Goal: Find specific page/section: Find specific page/section

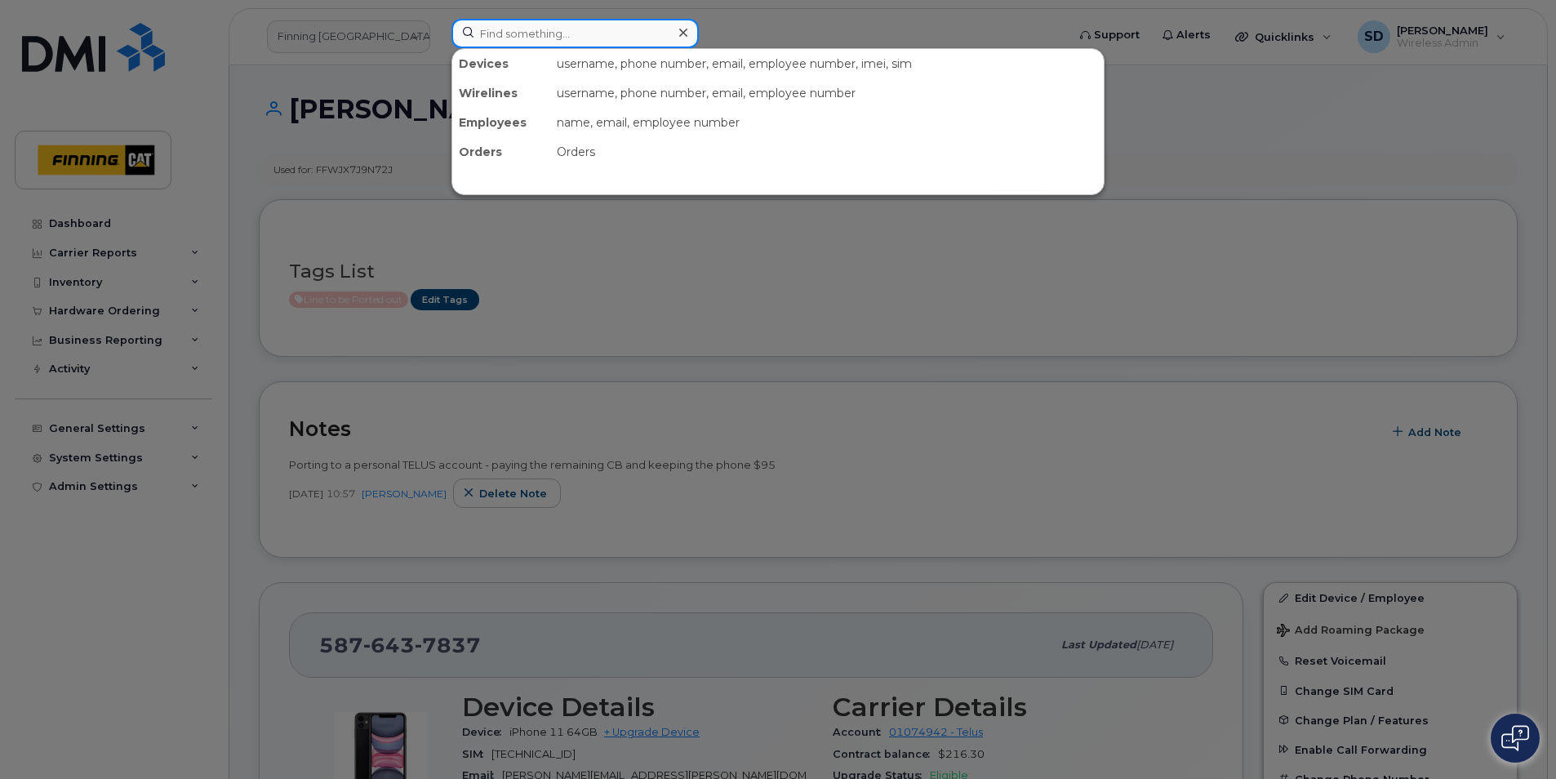
click at [524, 43] on input at bounding box center [574, 33] width 247 height 29
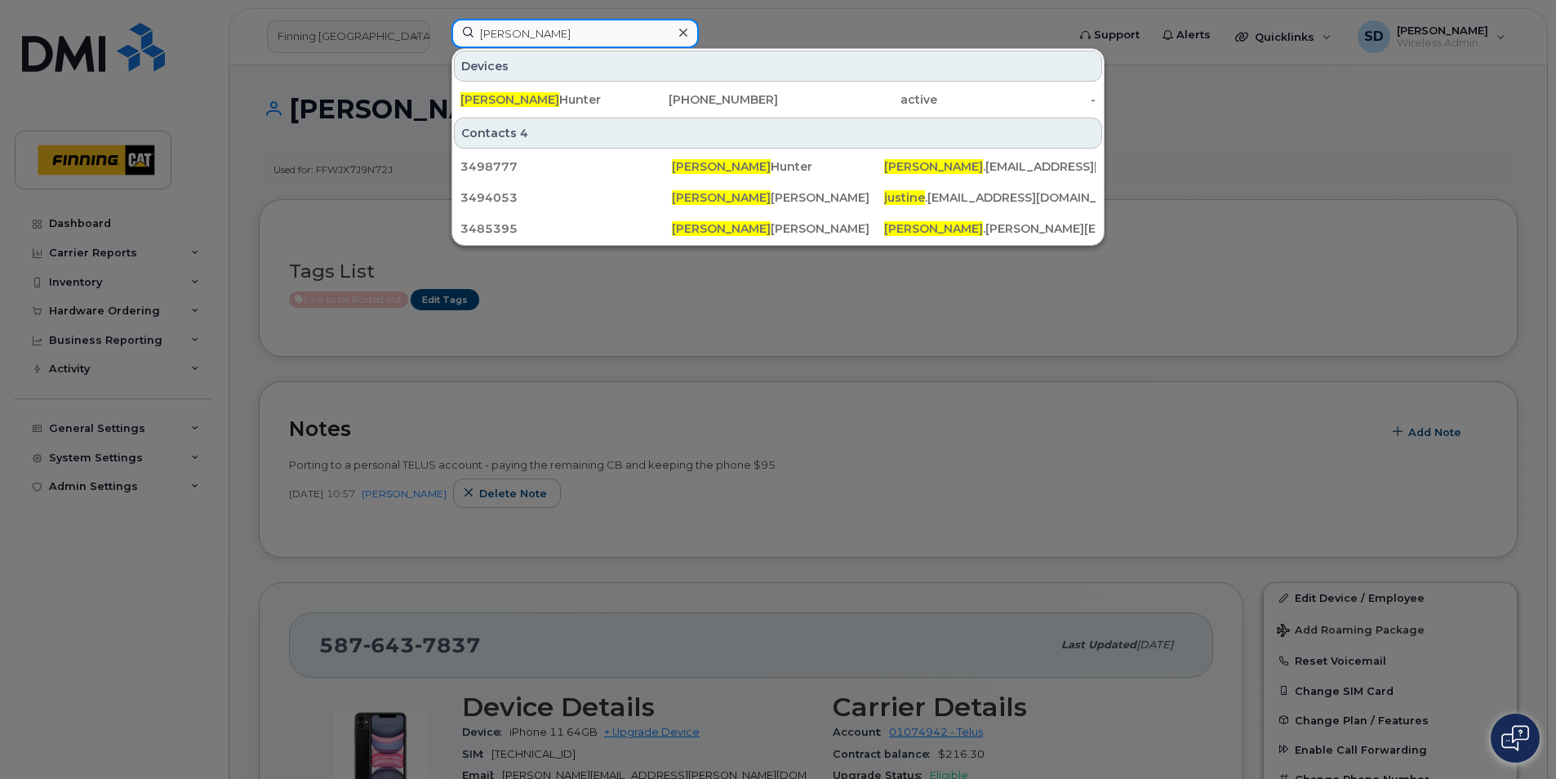
type input "[PERSON_NAME]"
click at [871, 389] on div at bounding box center [778, 389] width 1556 height 779
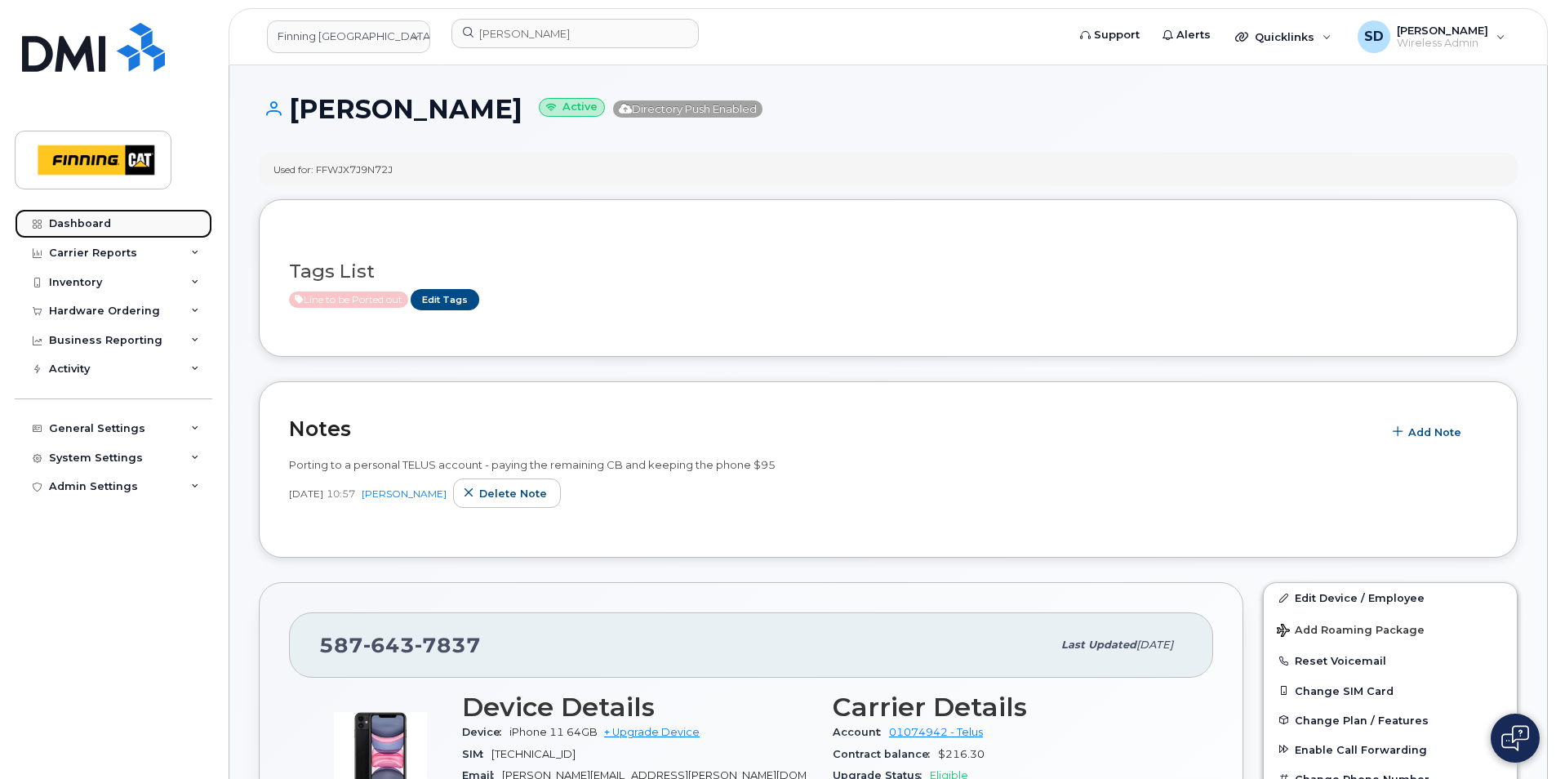
click at [86, 224] on div "Dashboard" at bounding box center [80, 223] width 62 height 13
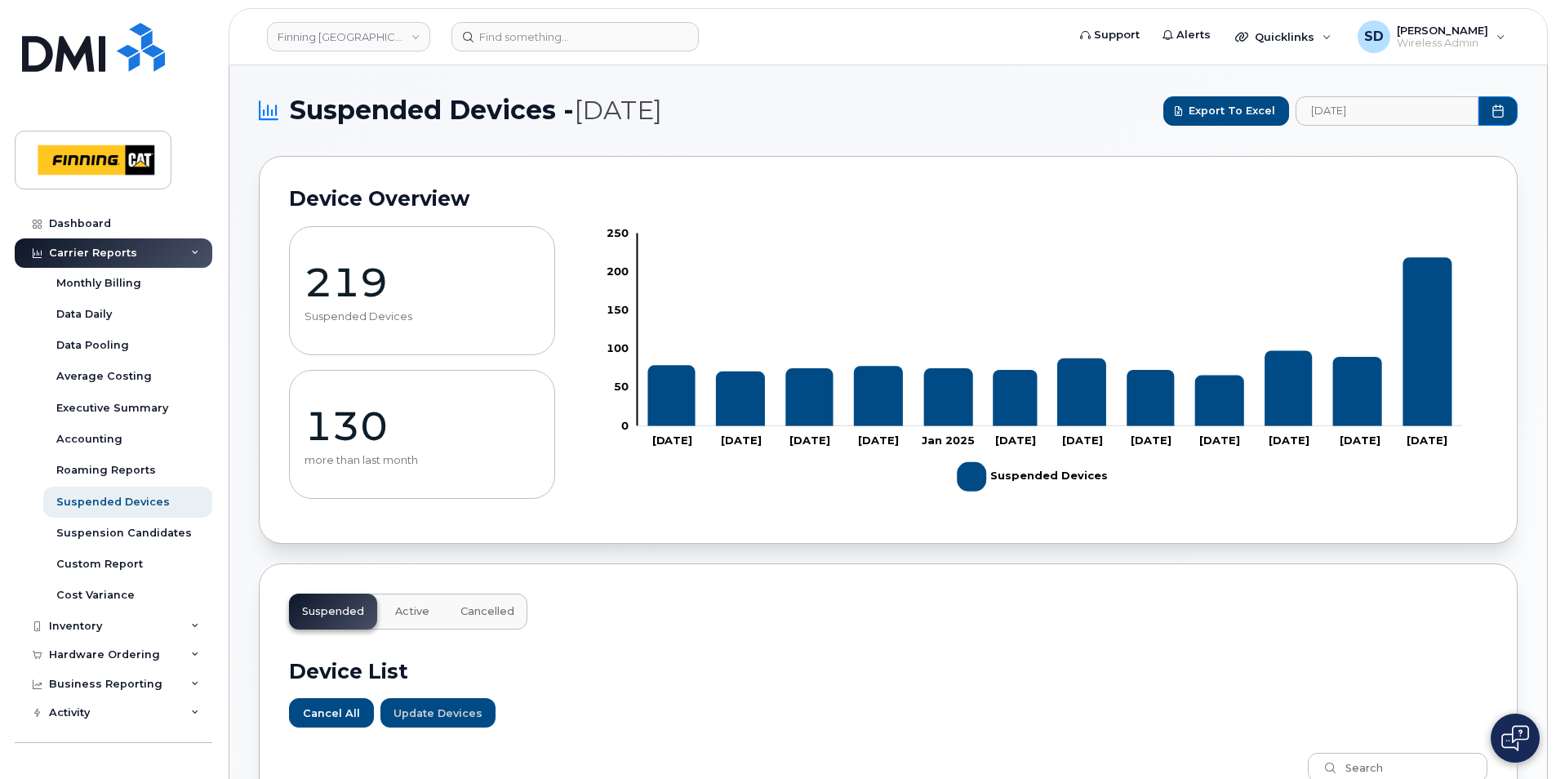
scroll to position [980, 0]
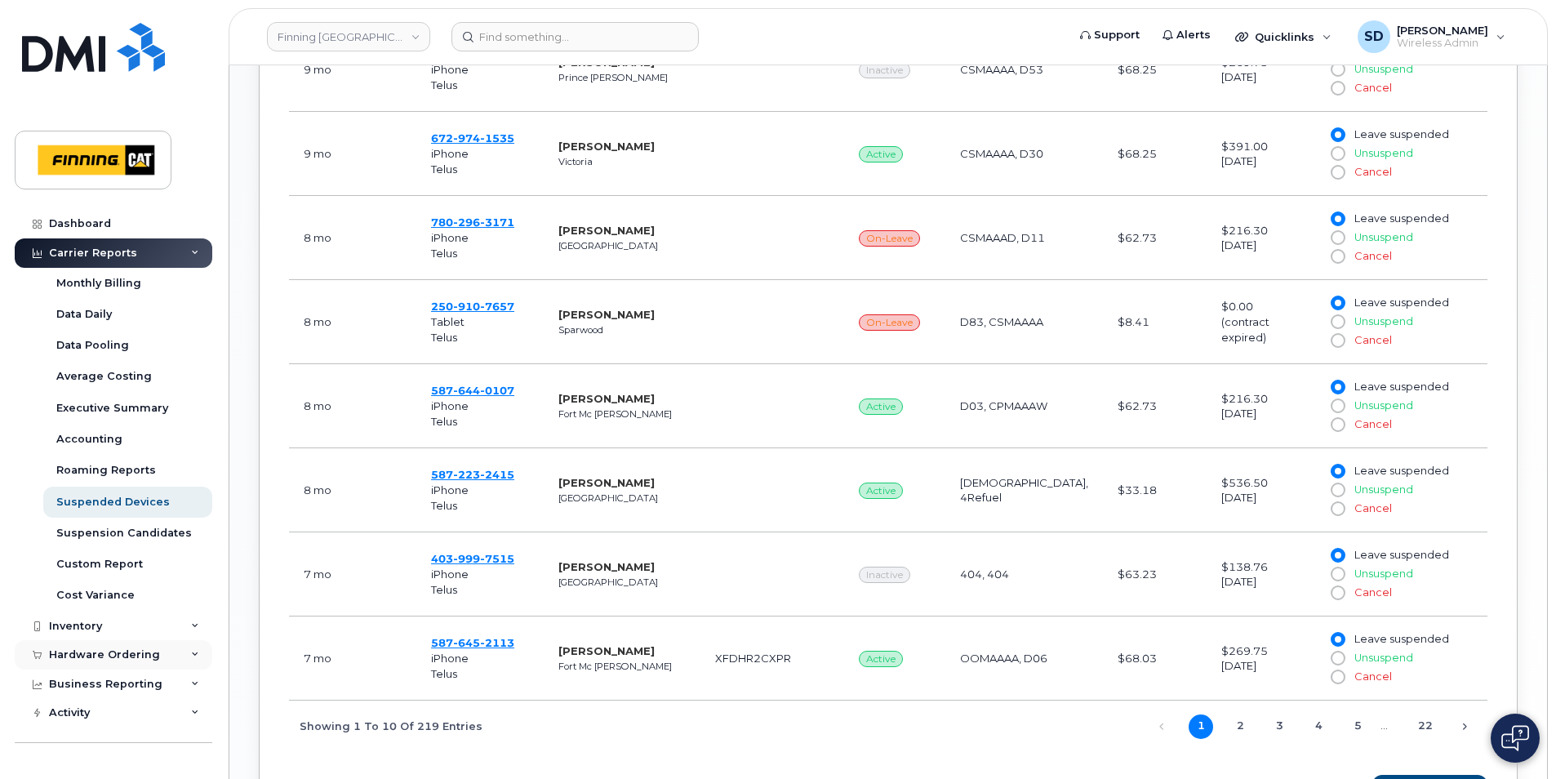
drag, startPoint x: 123, startPoint y: 655, endPoint x: 104, endPoint y: 645, distance: 21.9
